Goal: Task Accomplishment & Management: Use online tool/utility

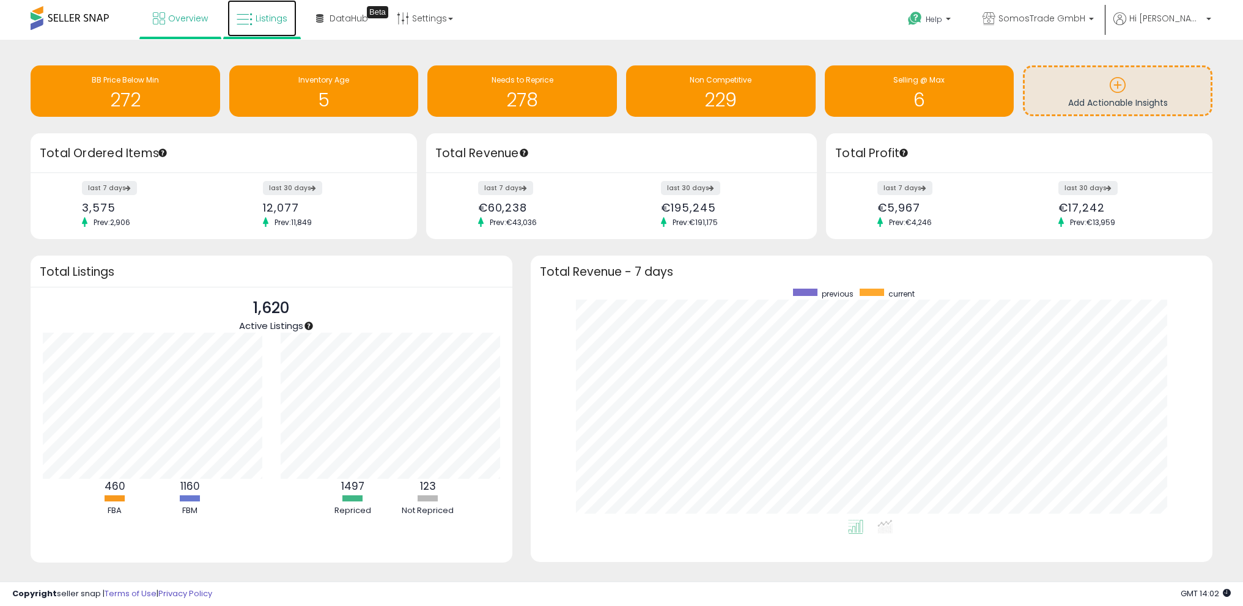
click at [258, 20] on span "Listings" at bounding box center [272, 18] width 32 height 12
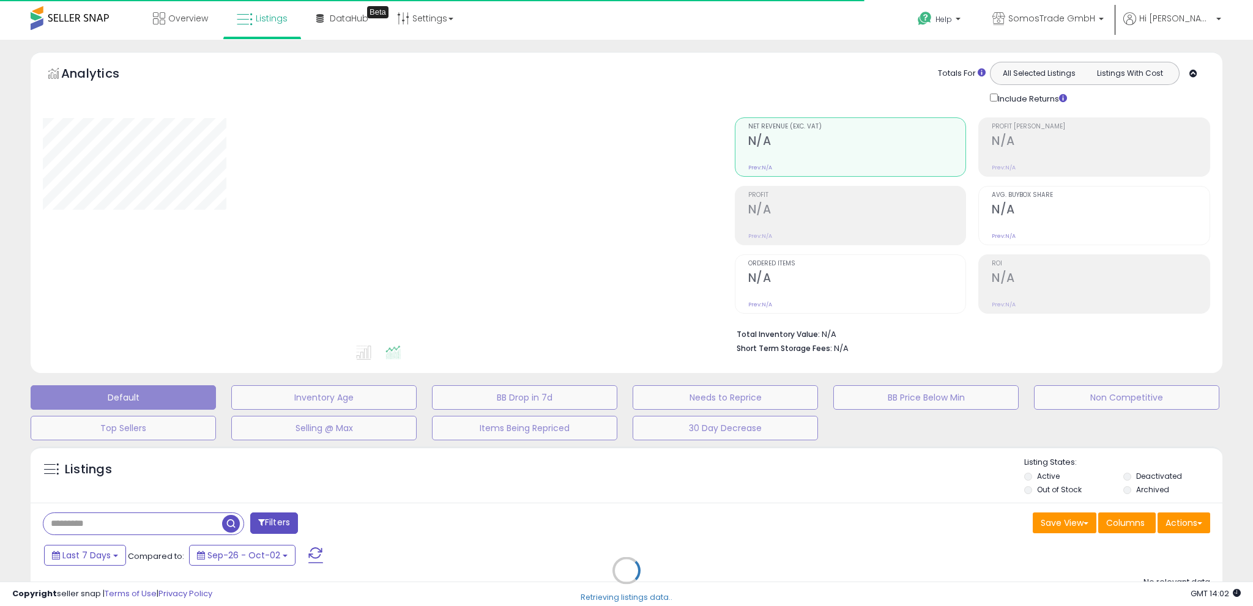
click at [1193, 518] on div "Retrieving listings data.." at bounding box center [626, 579] width 1210 height 279
click at [1191, 525] on div "Retrieving listings data.." at bounding box center [626, 579] width 1210 height 279
click at [1196, 525] on div "Retrieving listings data.." at bounding box center [626, 579] width 1210 height 279
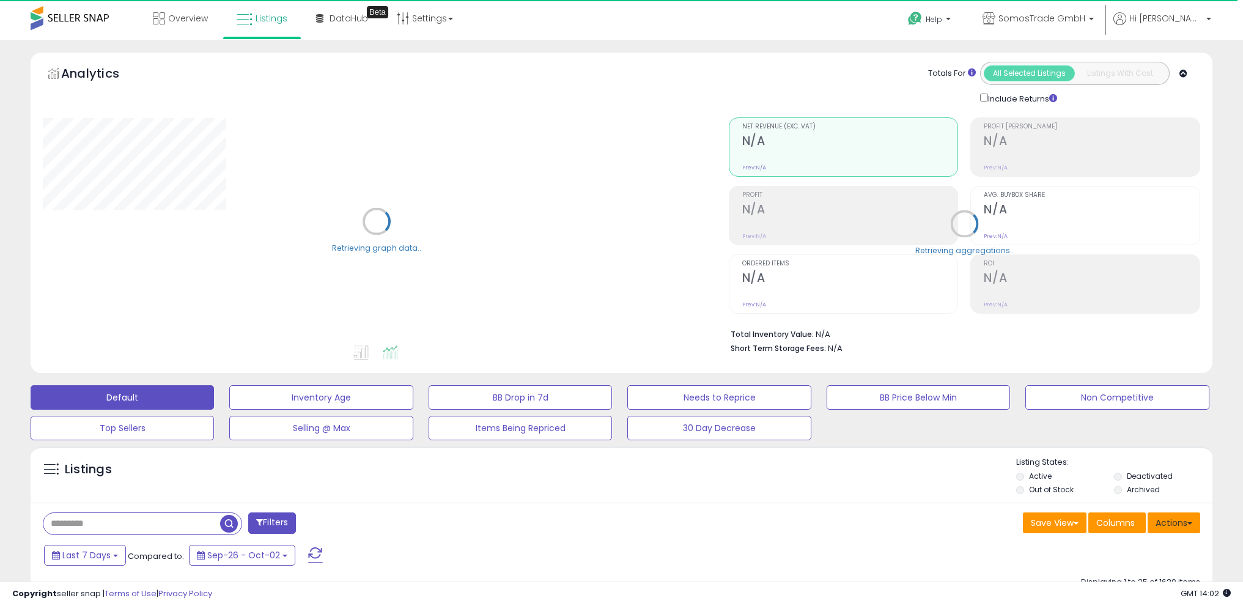
click at [1199, 522] on button "Actions" at bounding box center [1174, 523] width 53 height 21
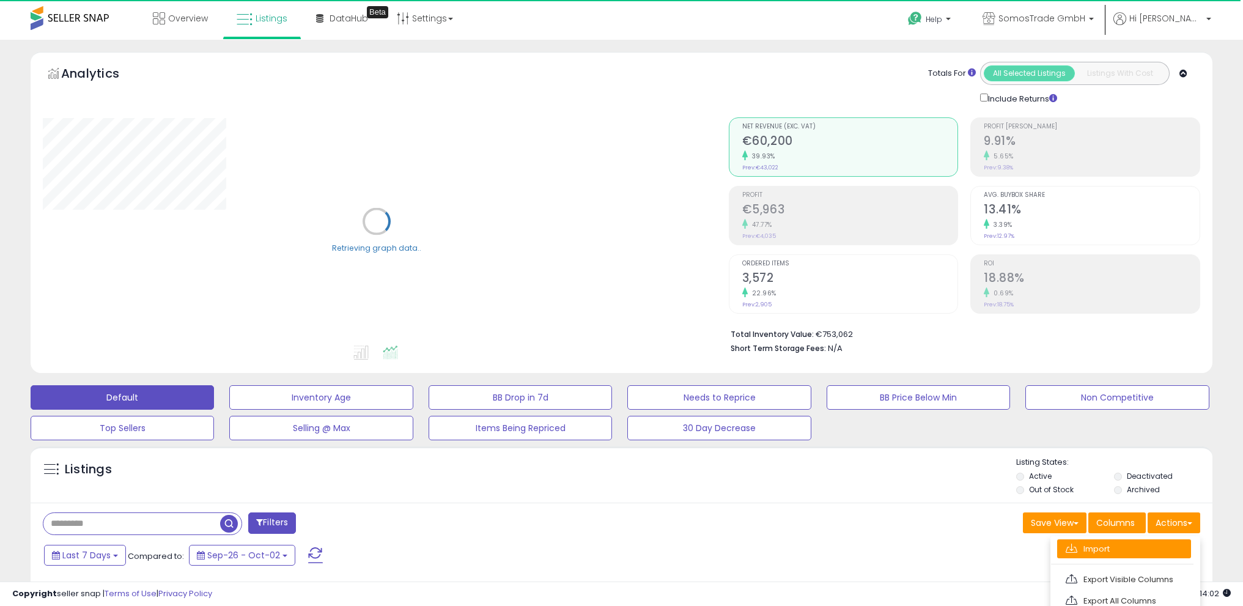
click at [1157, 557] on link "Import" at bounding box center [1125, 548] width 134 height 19
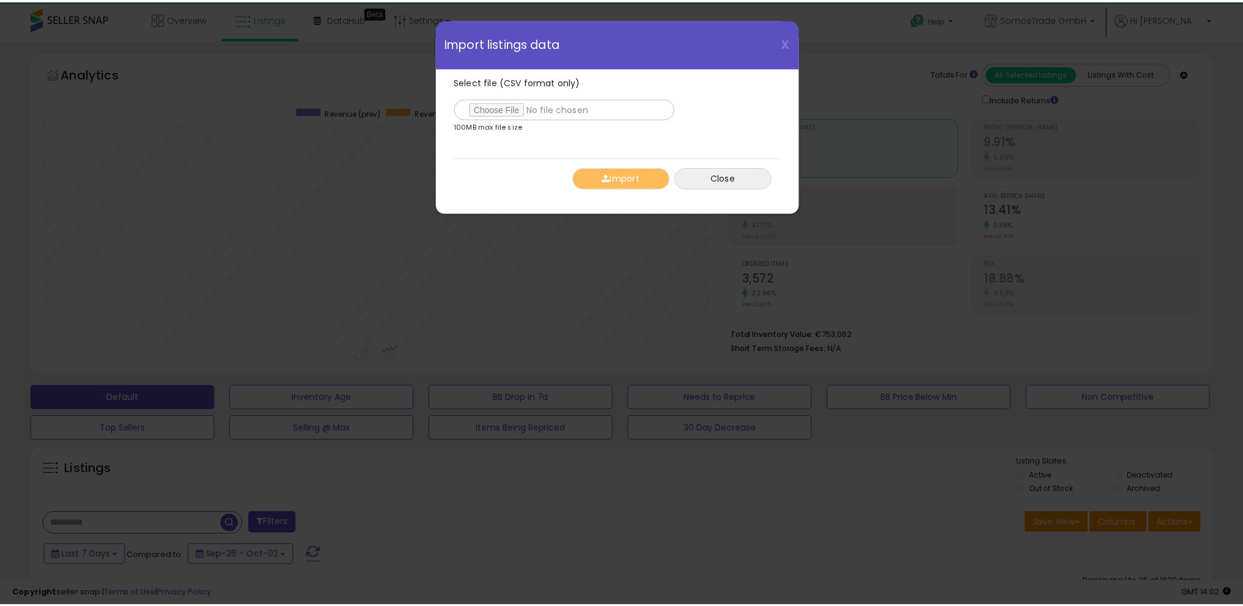
scroll to position [251, 691]
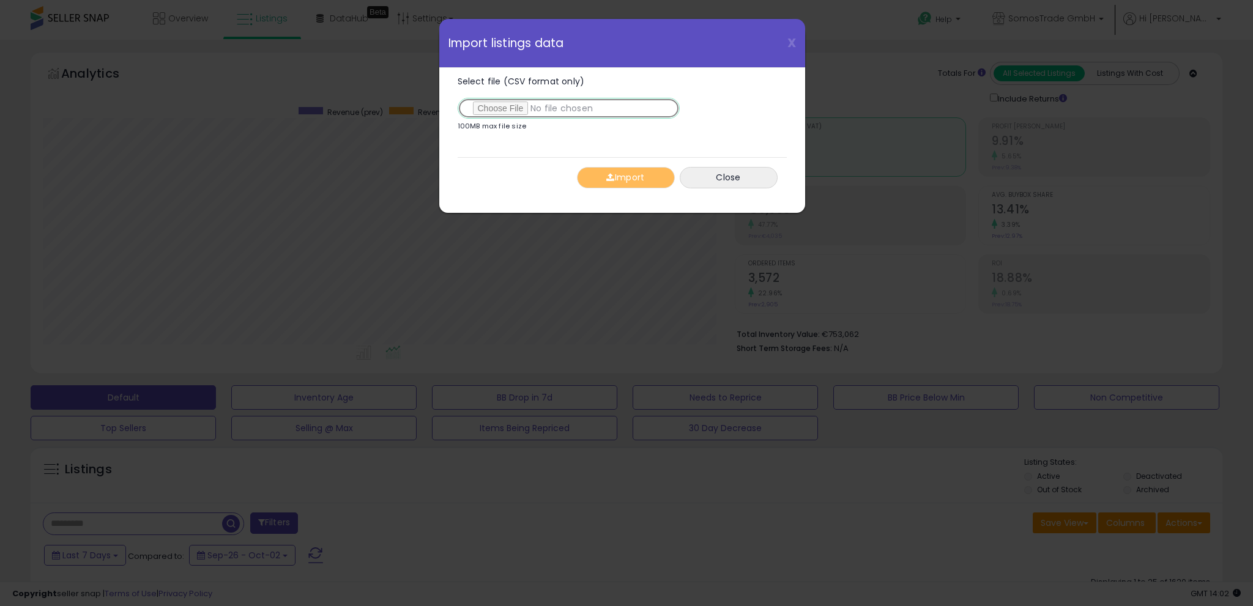
click at [522, 110] on input "Select file (CSV format only)" at bounding box center [568, 108] width 222 height 21
type input "**********"
click at [601, 180] on button "Import" at bounding box center [626, 177] width 98 height 21
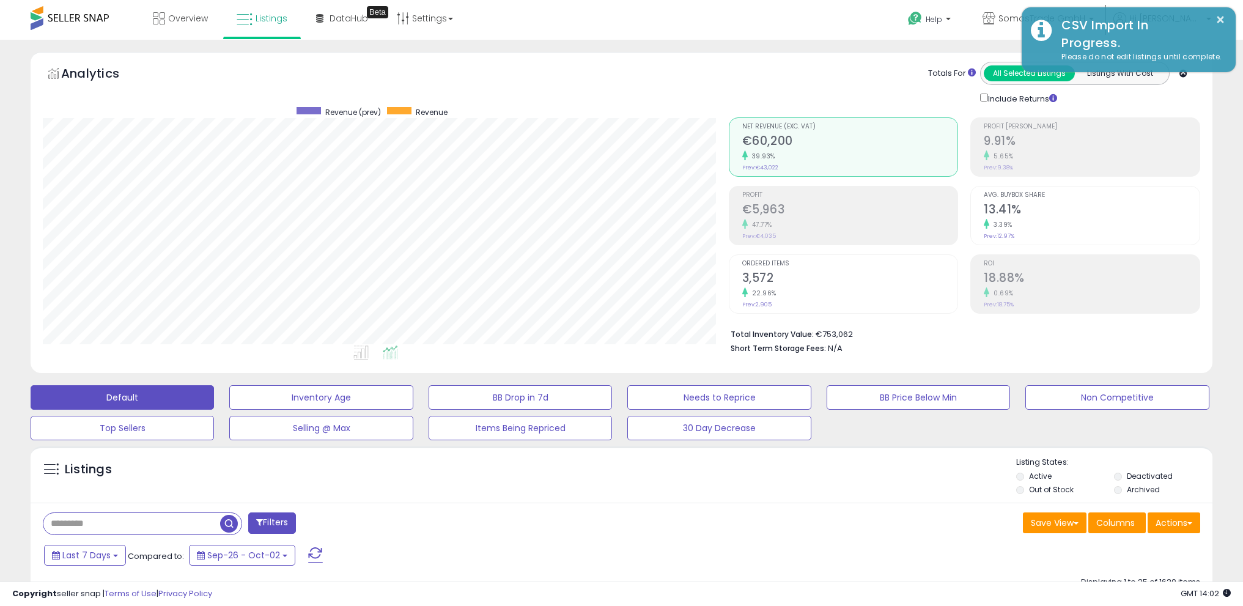
scroll to position [611376, 610941]
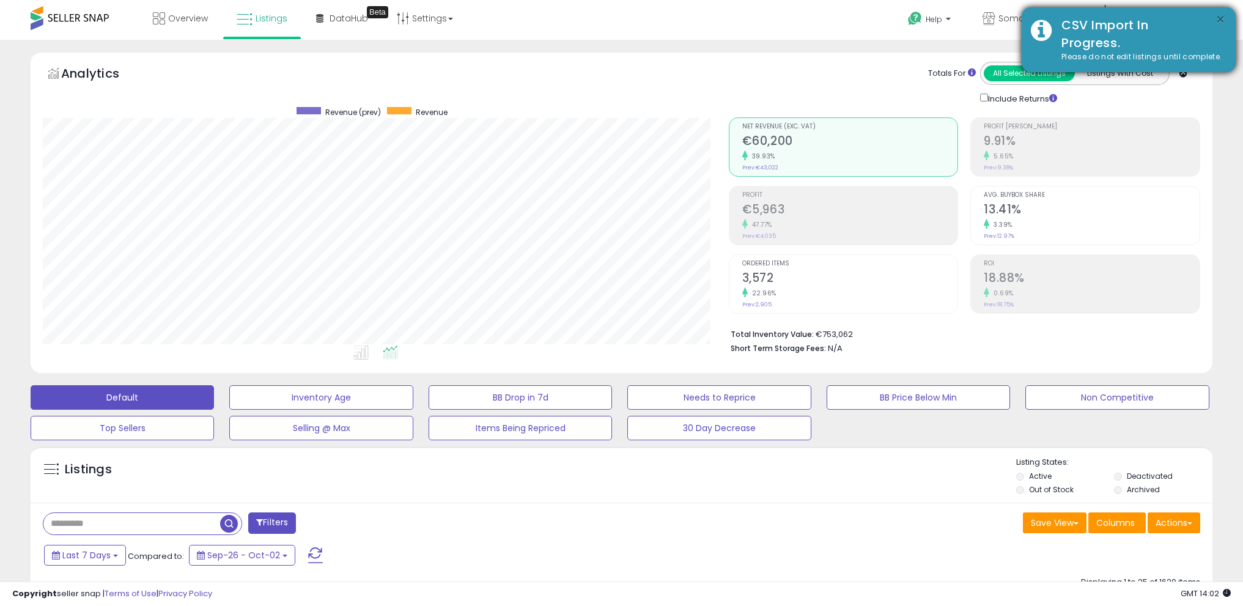
click at [1221, 20] on button "×" at bounding box center [1221, 19] width 10 height 15
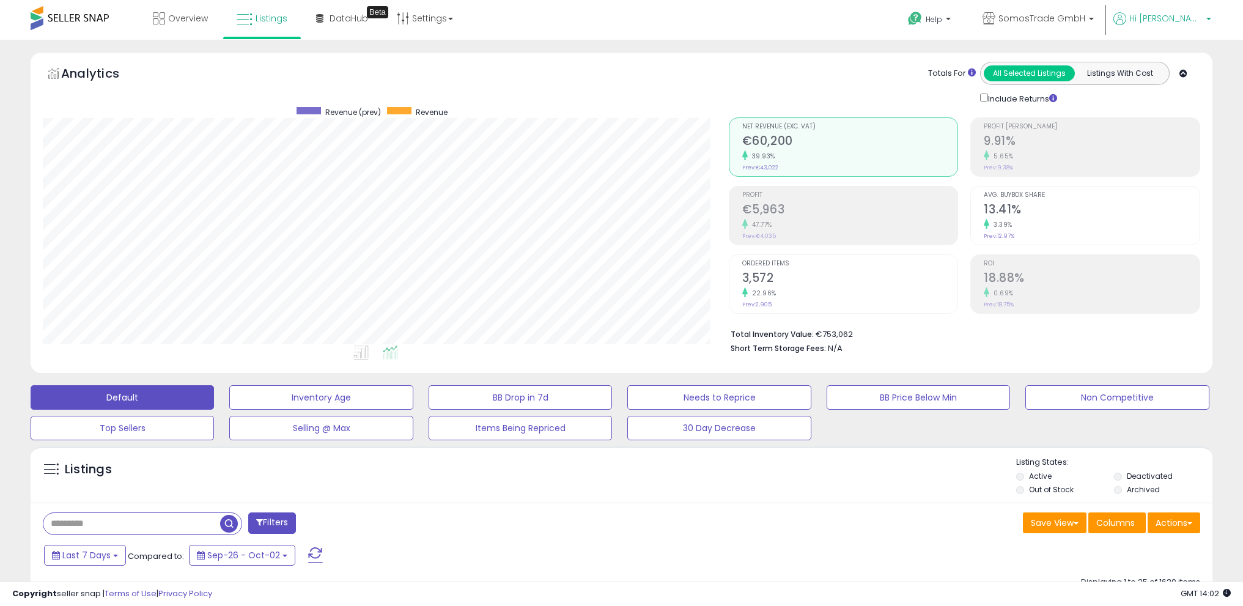
click at [1210, 19] on b at bounding box center [1209, 22] width 5 height 9
click at [1187, 131] on link "Logout" at bounding box center [1184, 130] width 27 height 12
